Goal: Find specific page/section: Find specific page/section

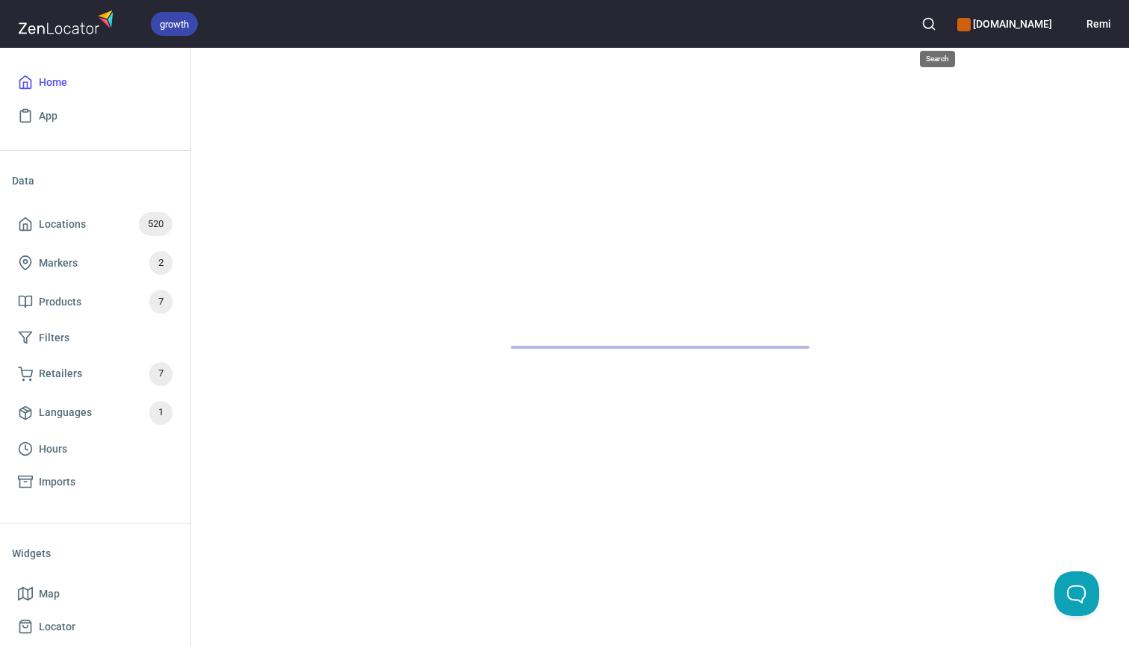
click at [936, 24] on icon "button" at bounding box center [929, 23] width 15 height 15
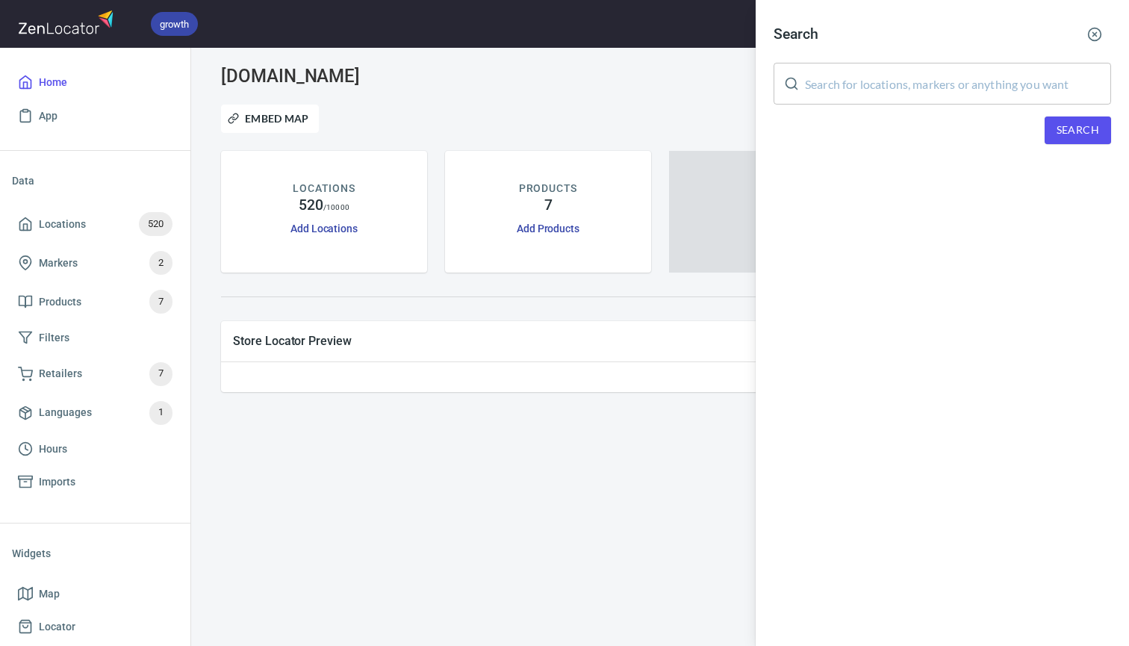
click at [868, 93] on input "text" at bounding box center [958, 84] width 306 height 42
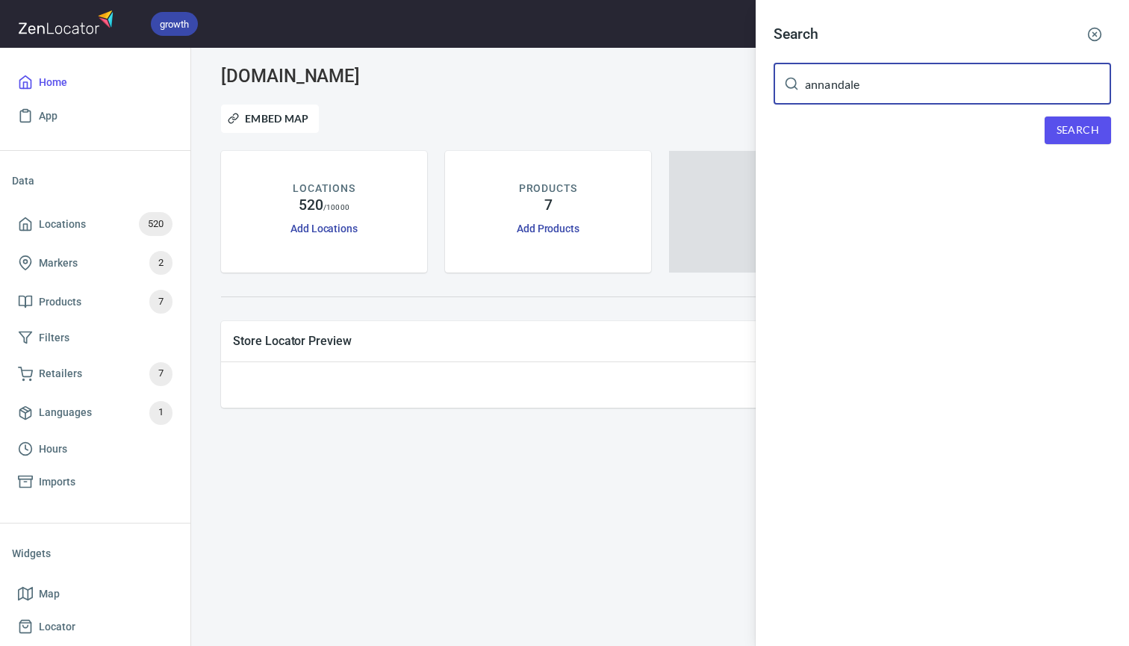
type input "annandale"
click at [1089, 128] on span "Search" at bounding box center [1078, 130] width 43 height 19
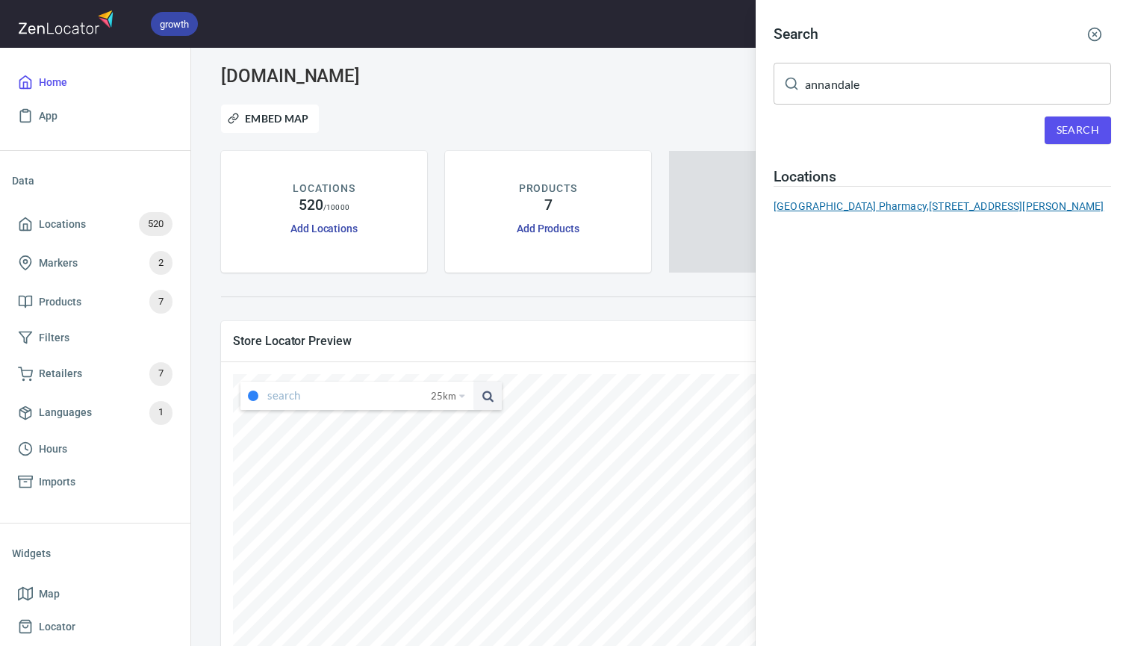
click at [804, 214] on div "Annandale Village Pharmacy, 107 Johnston Street, Annandale NSW 2038, Australia" at bounding box center [943, 206] width 338 height 15
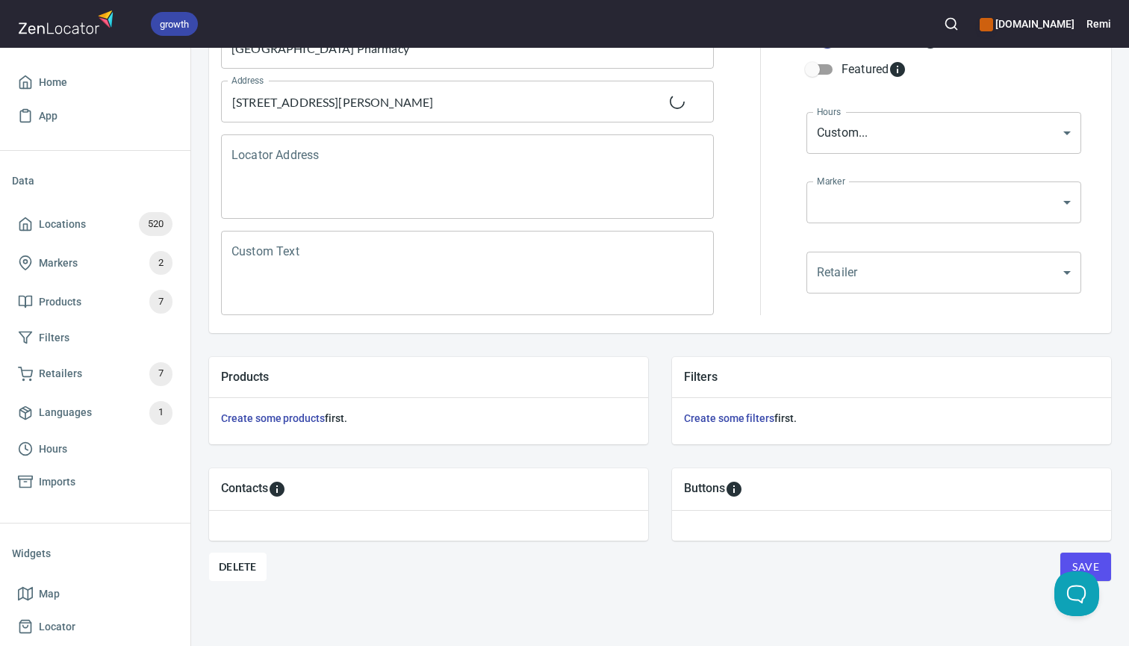
scroll to position [232, 0]
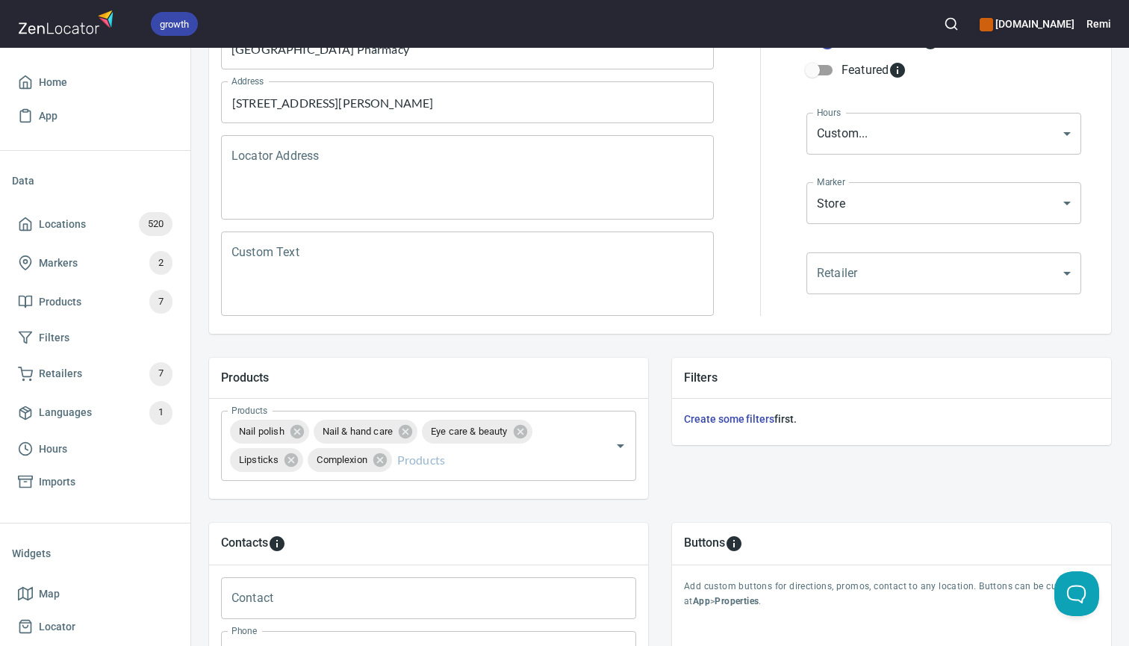
click at [957, 24] on icon "button" at bounding box center [951, 23] width 15 height 15
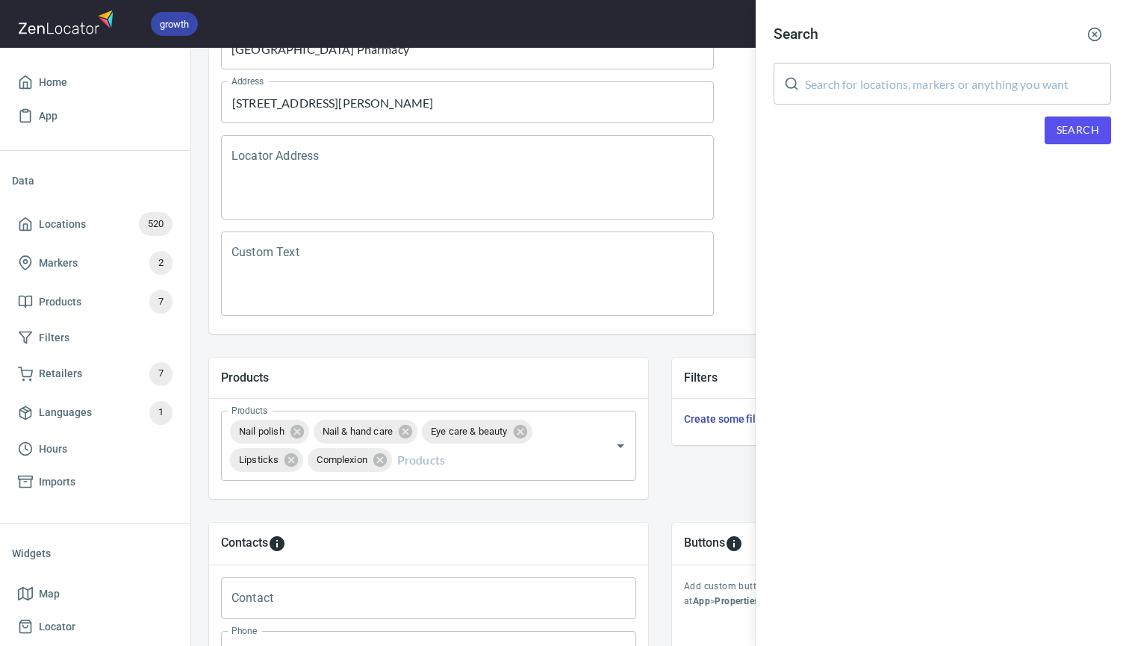
click at [854, 82] on input "text" at bounding box center [958, 84] width 306 height 42
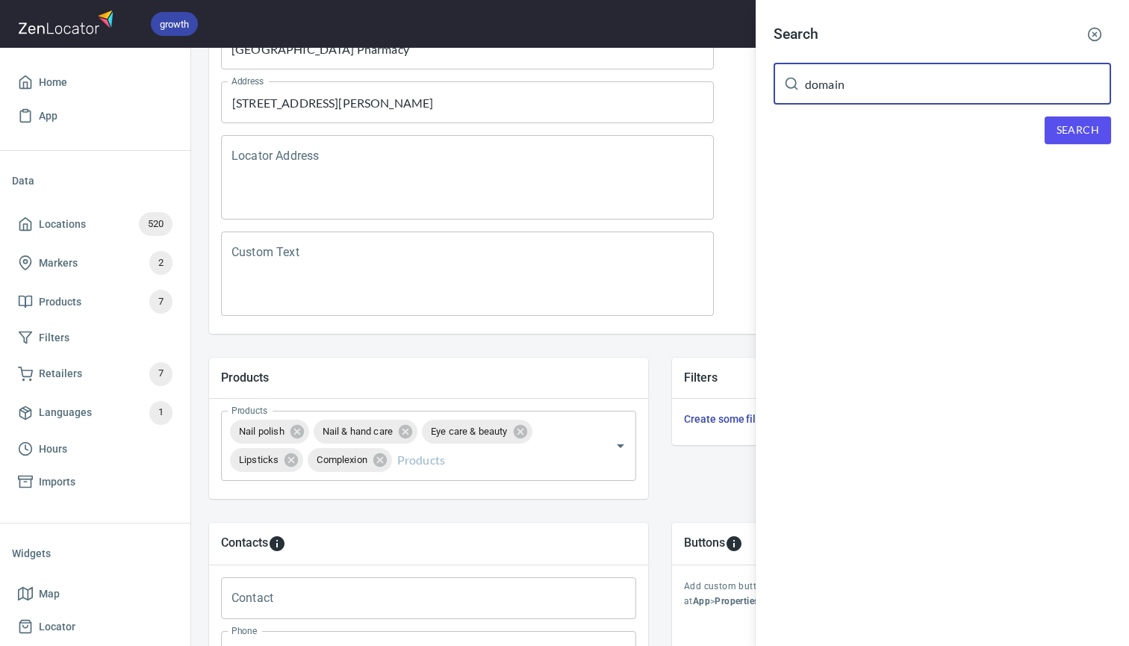
type input "domain"
click at [1071, 137] on span "Search" at bounding box center [1078, 130] width 43 height 19
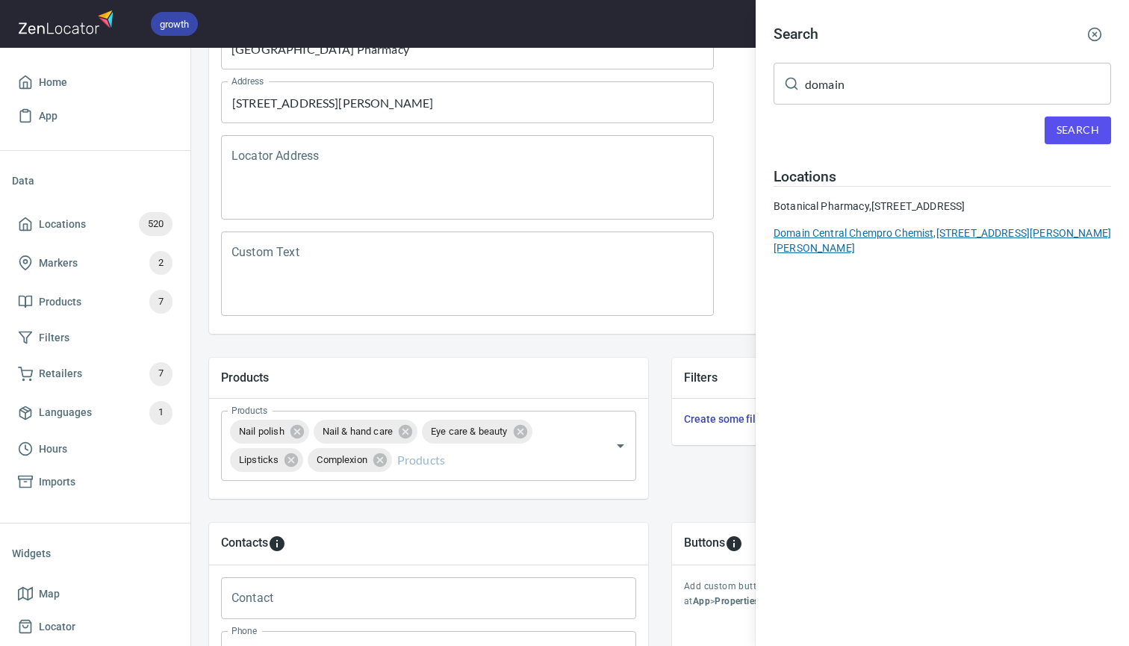
click at [881, 233] on div "Domain Central Chempro Chemist, 103-141 Duckworth Street, Garbutt, QLD, Austral…" at bounding box center [943, 241] width 338 height 30
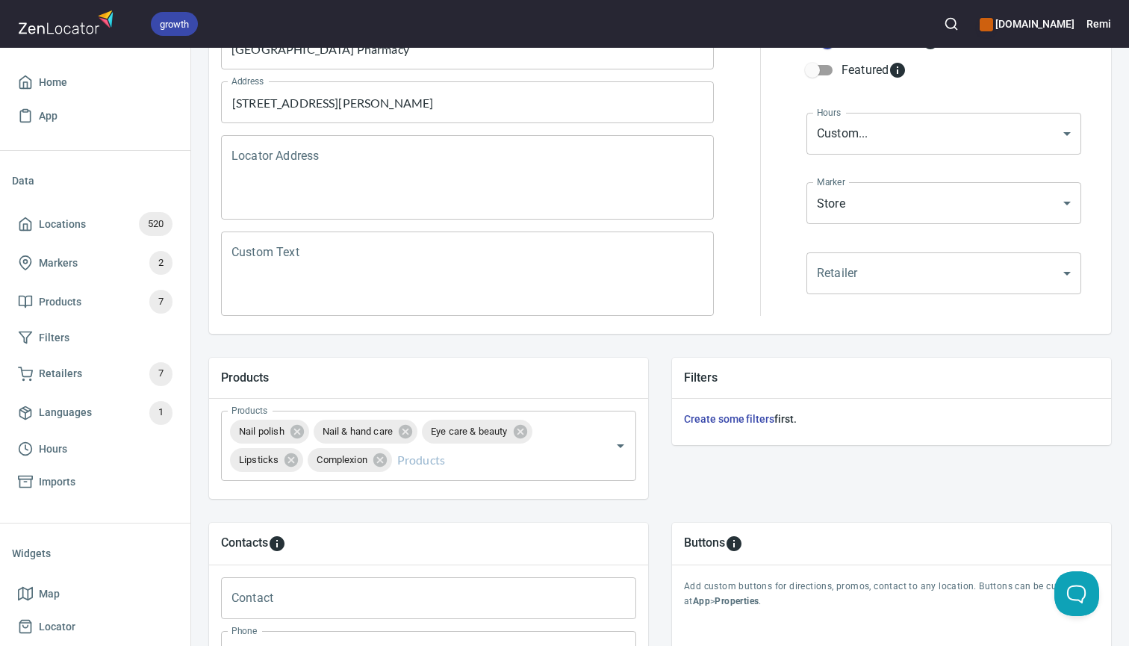
type input "Domain Central Chempro Chemist"
type input "07 4728 8897"
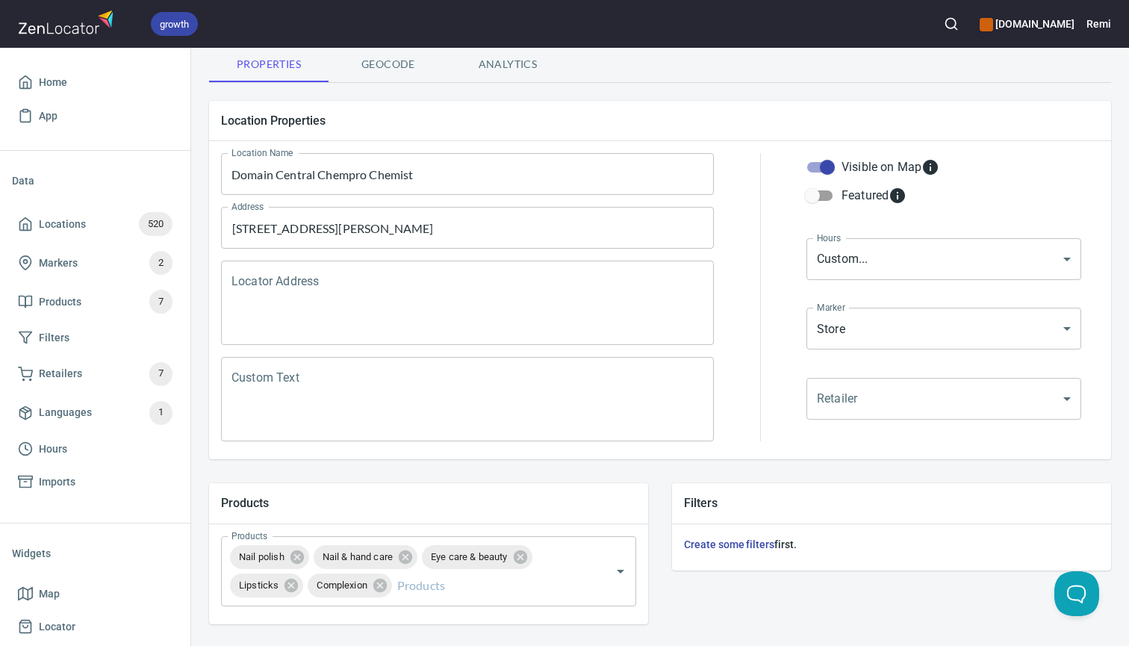
scroll to position [40, 0]
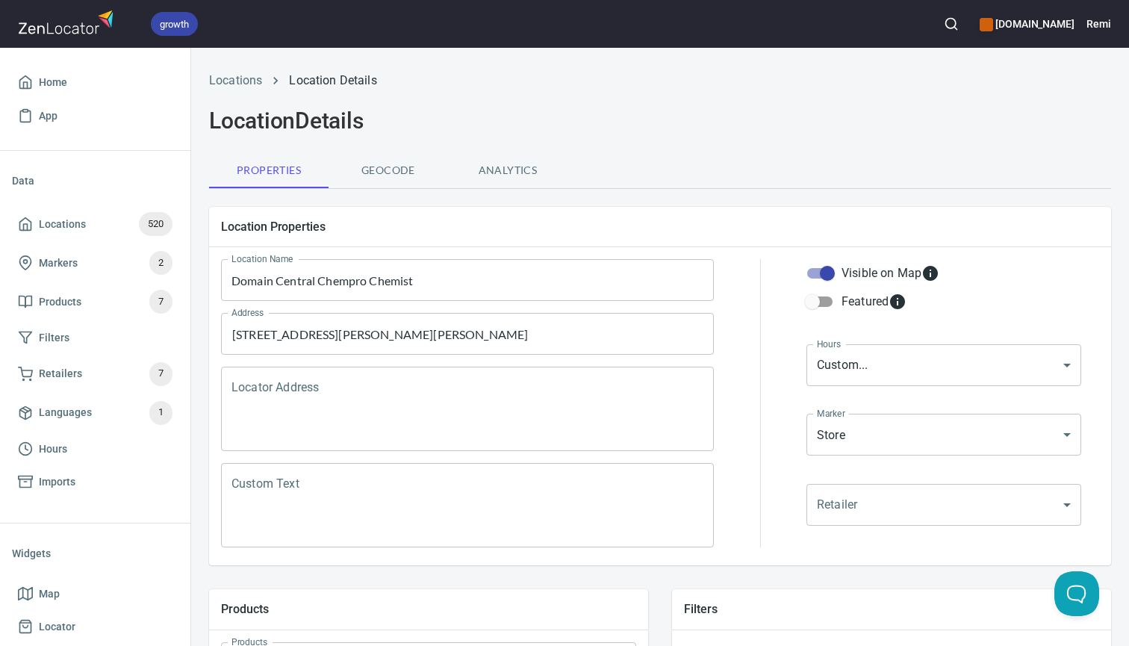
click at [959, 22] on icon "button" at bounding box center [951, 23] width 15 height 15
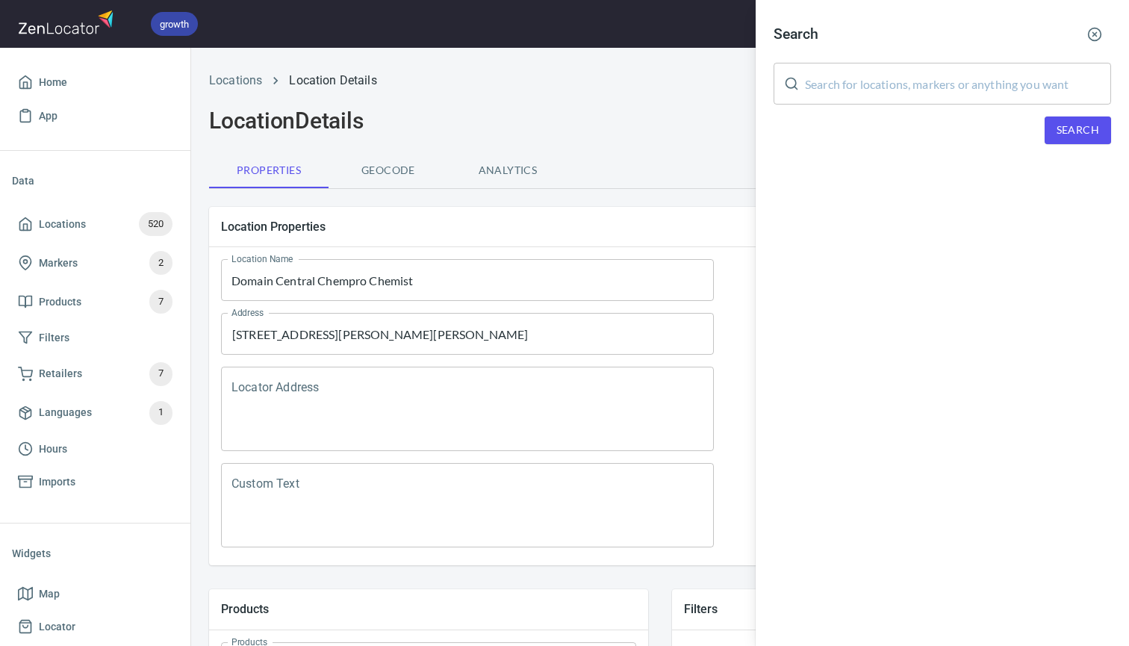
click at [897, 89] on input "text" at bounding box center [958, 84] width 306 height 42
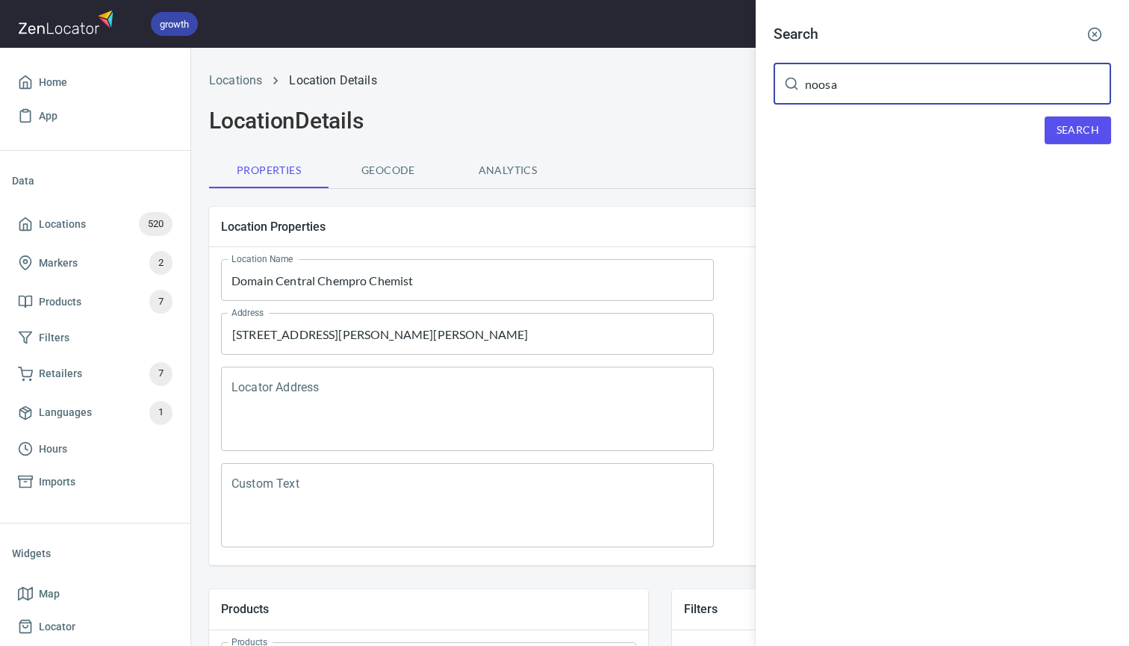
type input "noosa"
click at [1078, 132] on span "Search" at bounding box center [1078, 130] width 43 height 19
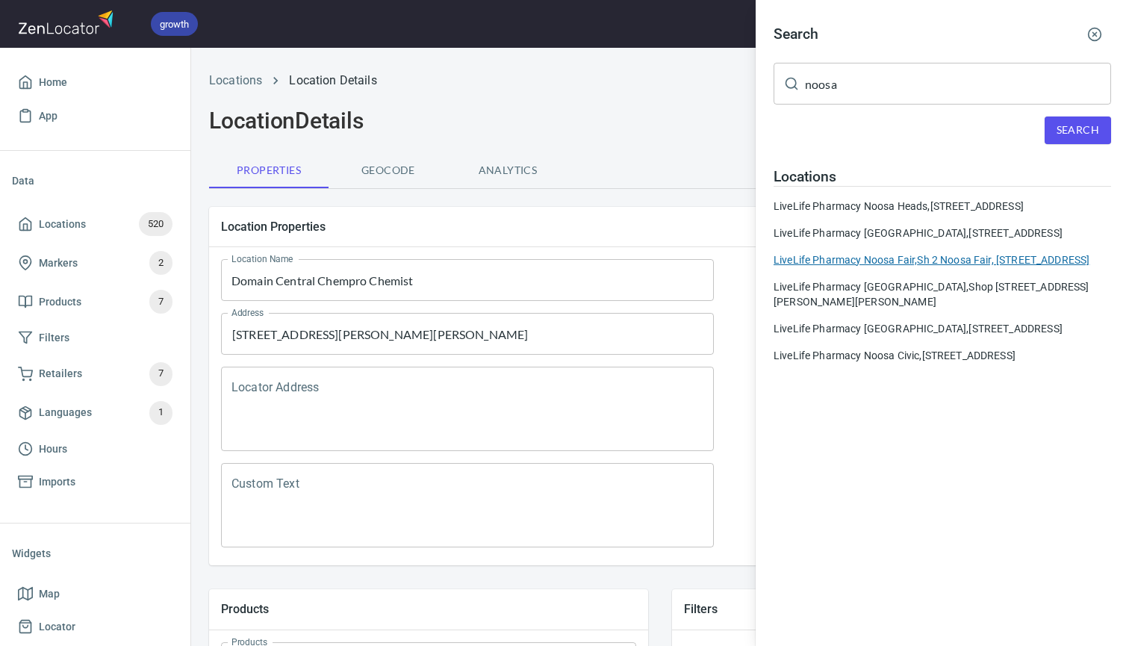
click at [865, 267] on div "LiveLife Pharmacy Noosa Fair, Sh 2 Noosa Fair, 10 Lanyana Way NOOSA HEADS QLD 4…" at bounding box center [943, 259] width 338 height 15
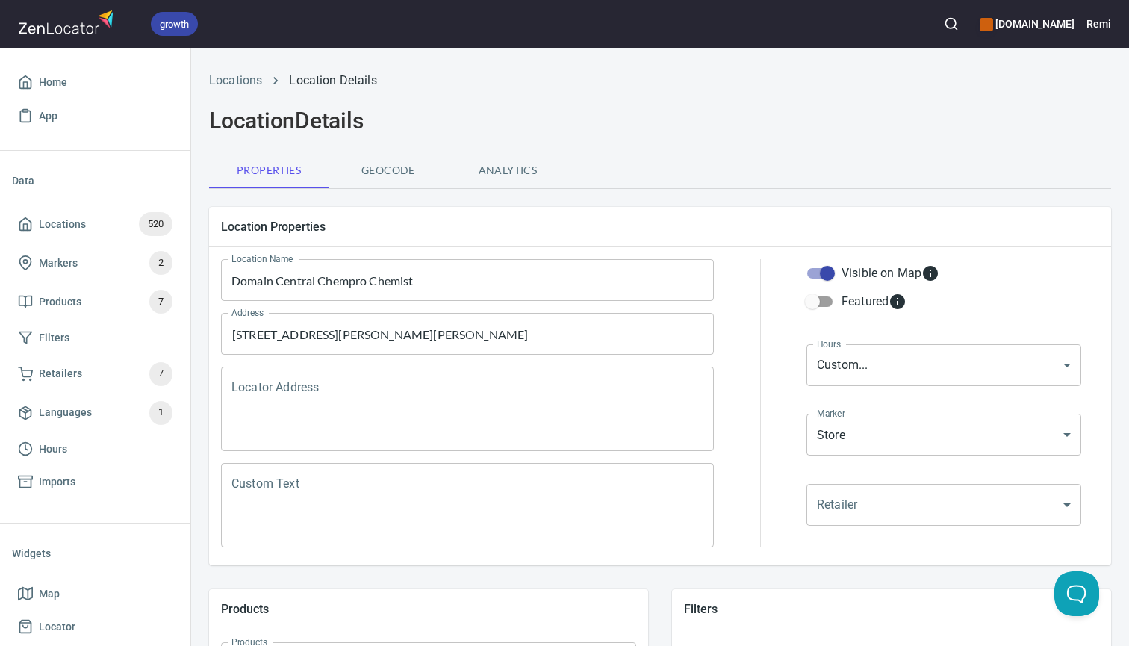
type input "LiveLife Pharmacy Noosa Fair"
type textarea "Sh 2 Noosa Fair, 10 Lanyana Way NOOSA HEADS QLD 4567"
type input "07 5447 3875"
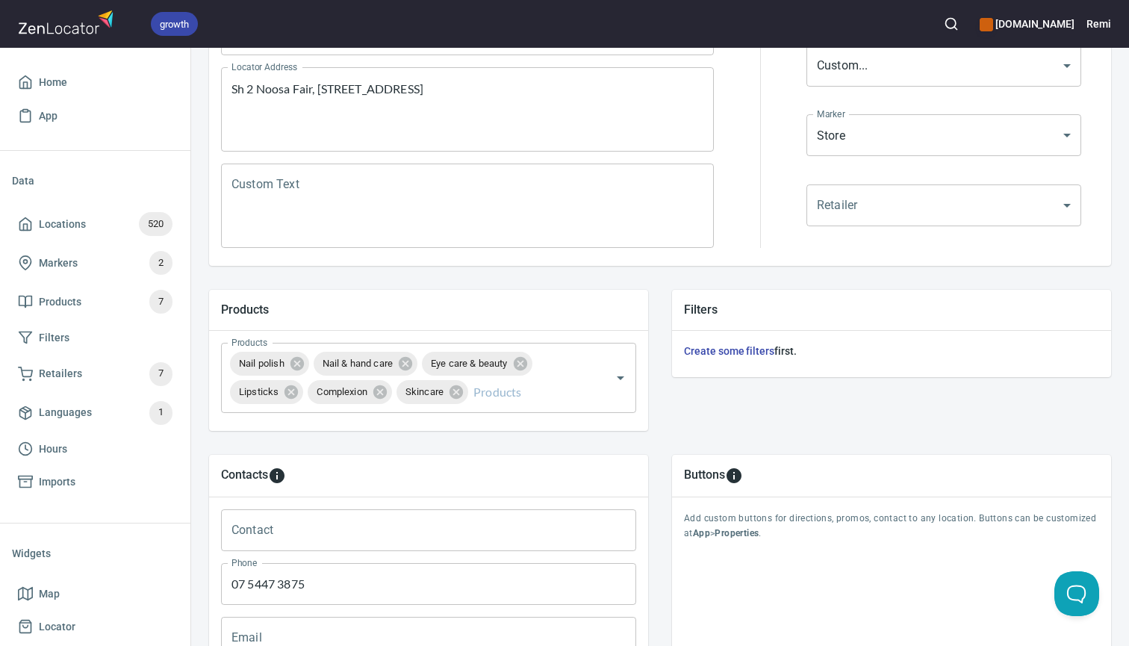
scroll to position [300, 0]
click at [959, 27] on icon "button" at bounding box center [951, 23] width 15 height 15
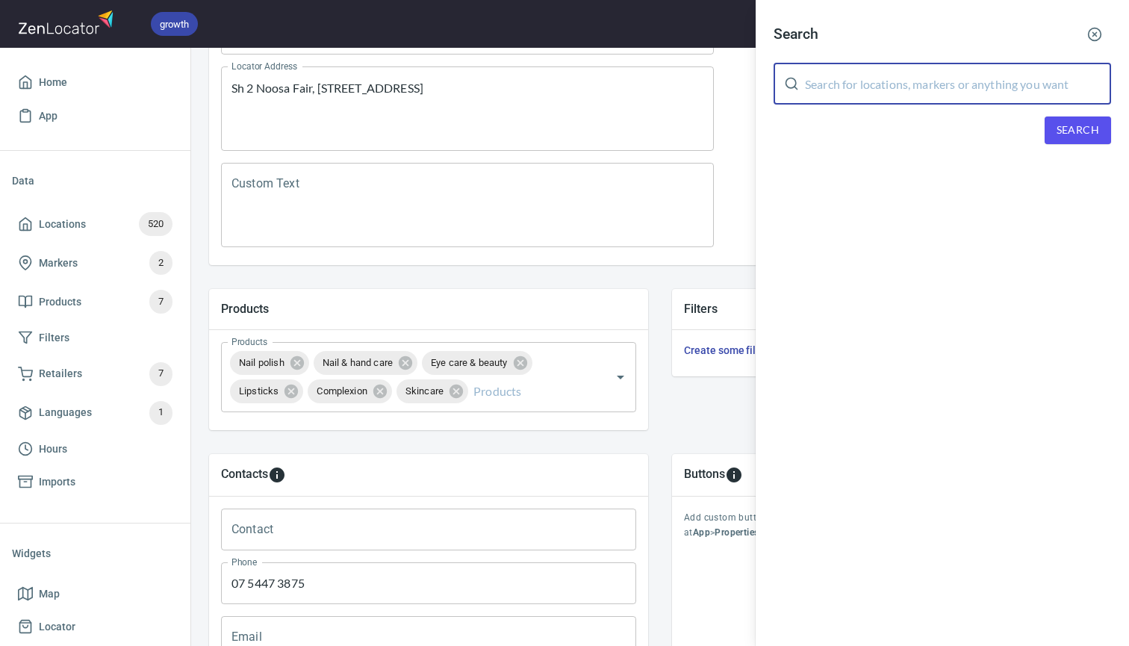
click at [899, 86] on input "text" at bounding box center [958, 84] width 306 height 42
type input "fountain"
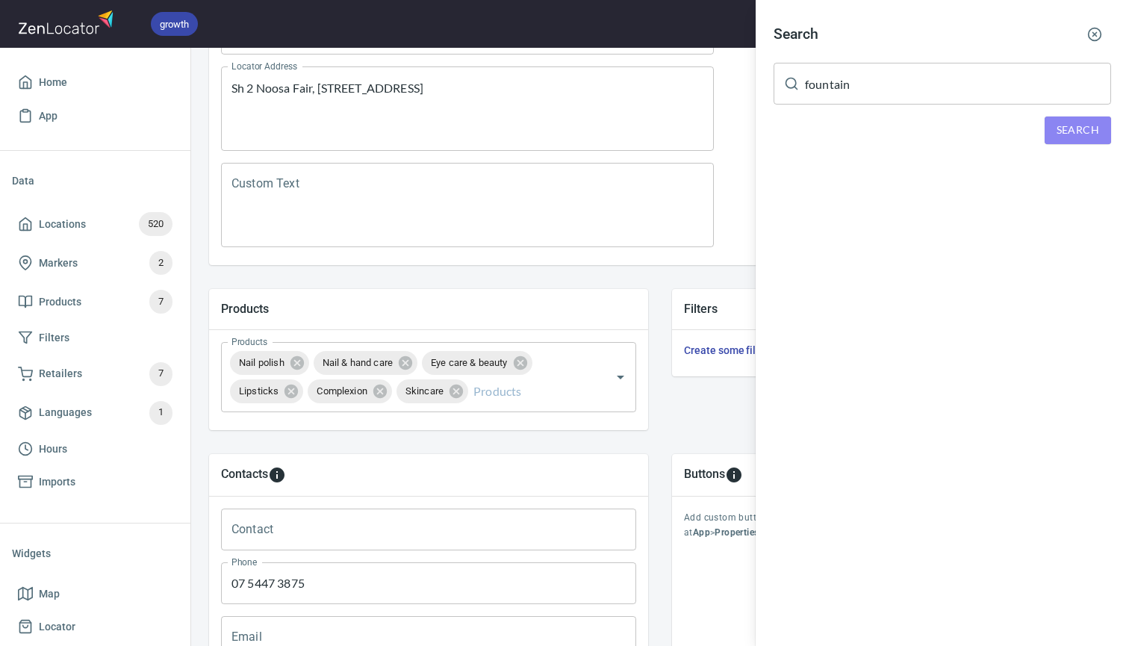
click at [1081, 126] on span "Search" at bounding box center [1078, 130] width 43 height 19
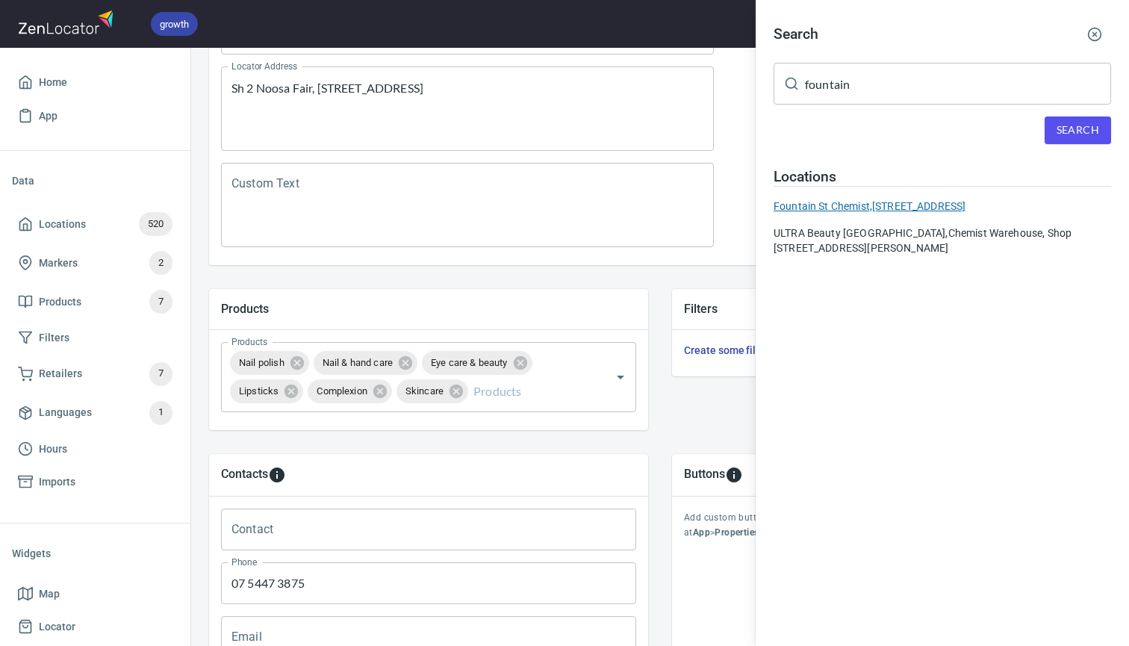
click at [841, 206] on div "[GEOGRAPHIC_DATA], [STREET_ADDRESS]" at bounding box center [943, 206] width 338 height 15
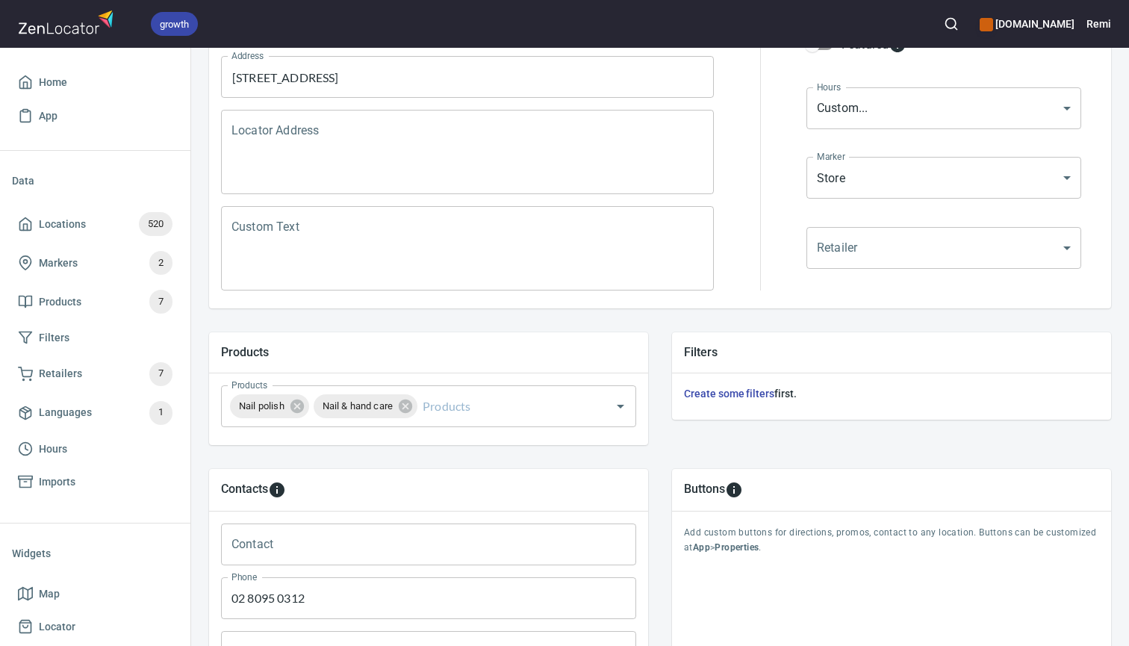
scroll to position [257, 0]
click at [1005, 30] on h6 "[DOMAIN_NAME]" at bounding box center [1027, 24] width 95 height 16
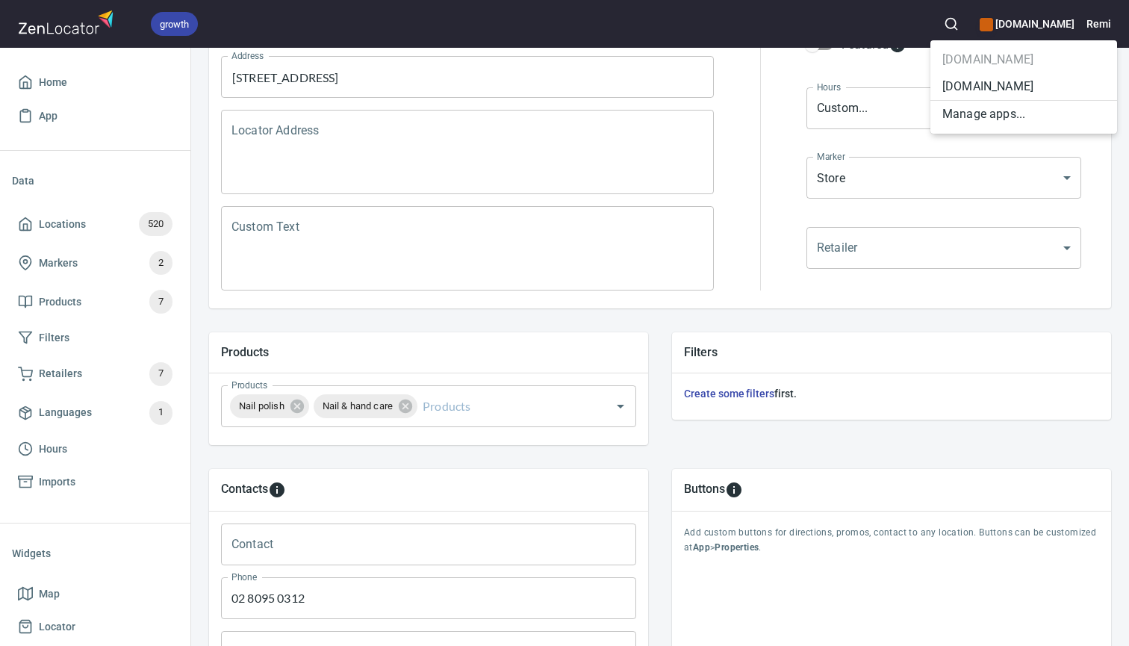
click at [966, 88] on li "[DOMAIN_NAME]" at bounding box center [1024, 86] width 187 height 27
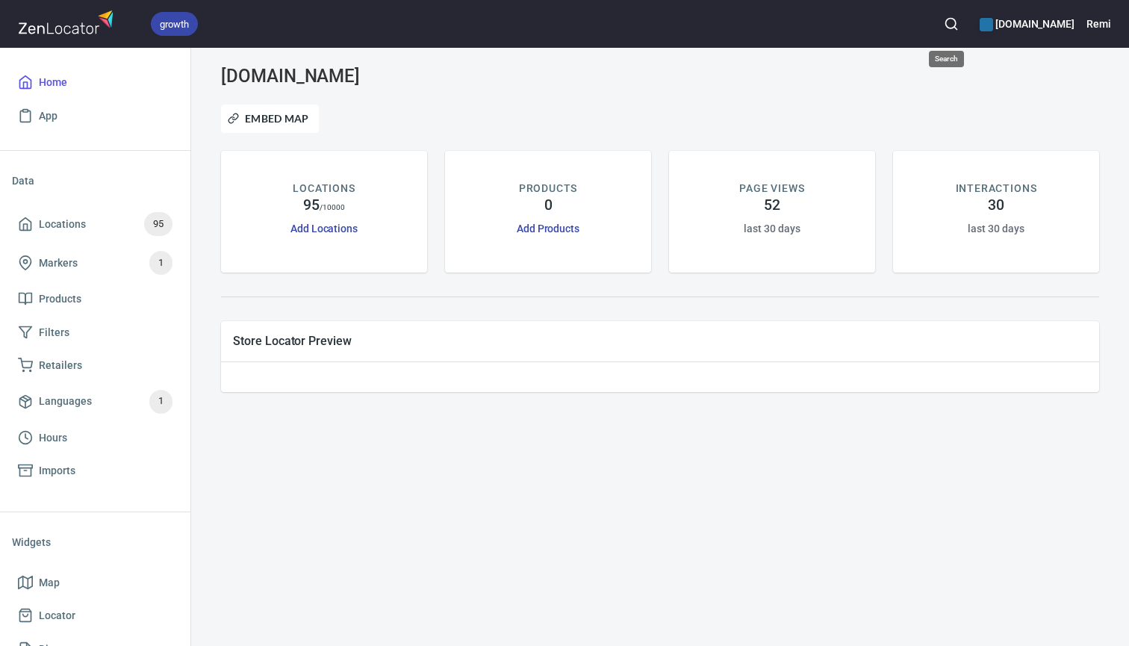
click at [948, 25] on icon "button" at bounding box center [951, 23] width 15 height 15
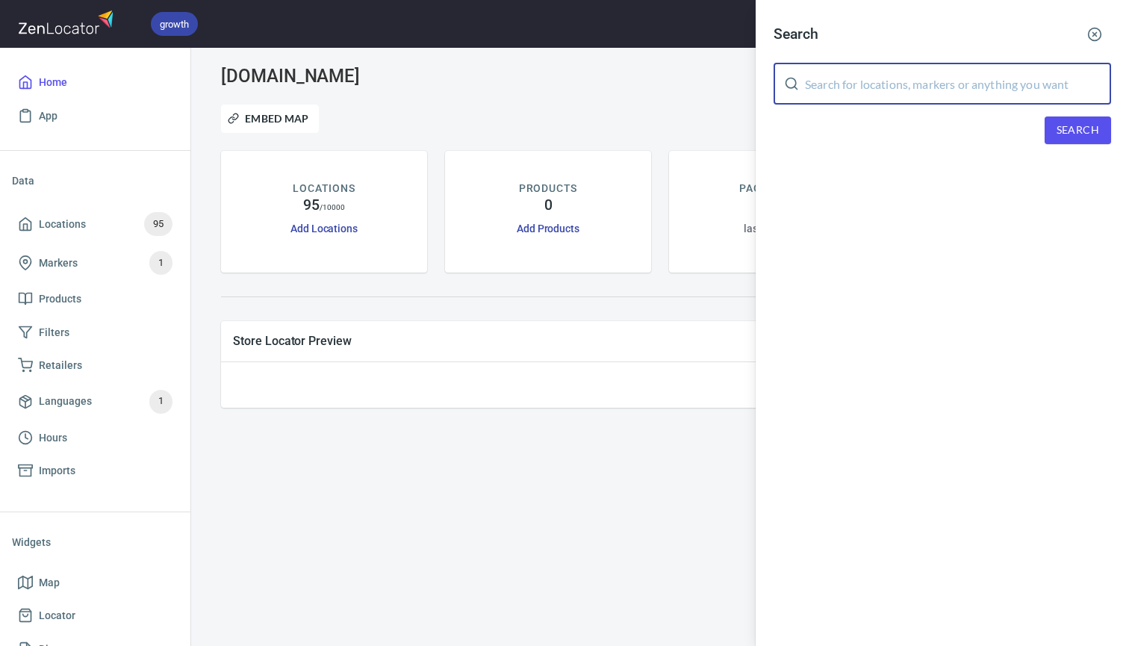
click at [919, 77] on input "text" at bounding box center [958, 84] width 306 height 42
type input "fountain"
click at [1075, 134] on span "Search" at bounding box center [1078, 130] width 43 height 19
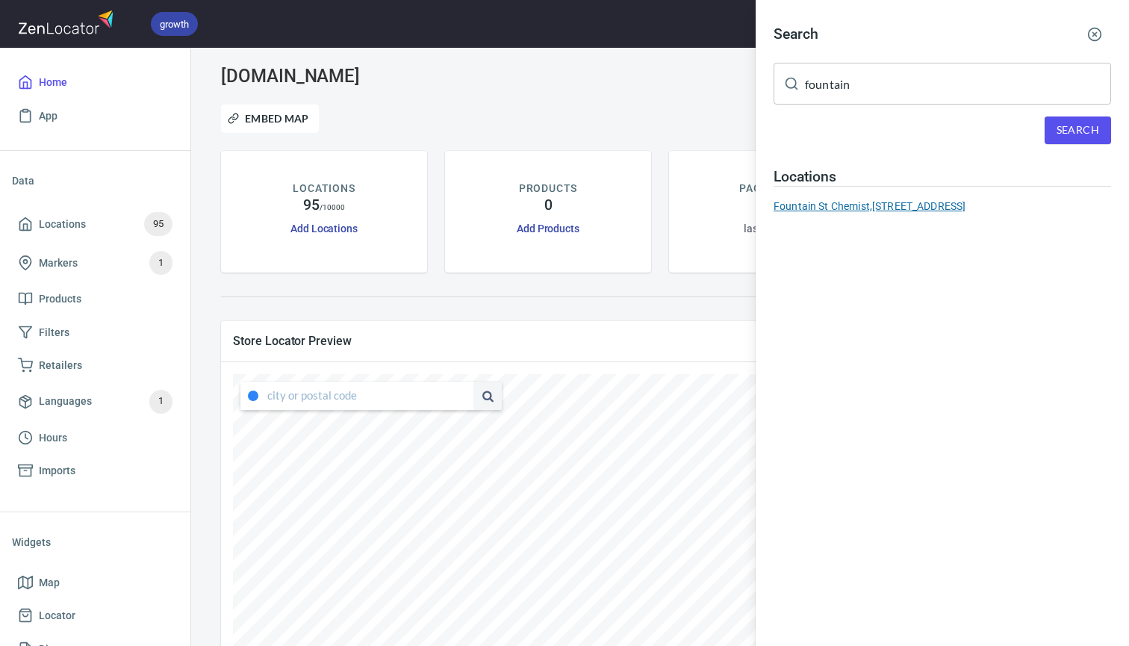
click at [825, 205] on div "[GEOGRAPHIC_DATA], [STREET_ADDRESS]" at bounding box center [943, 206] width 338 height 15
